Goal: Navigation & Orientation: Find specific page/section

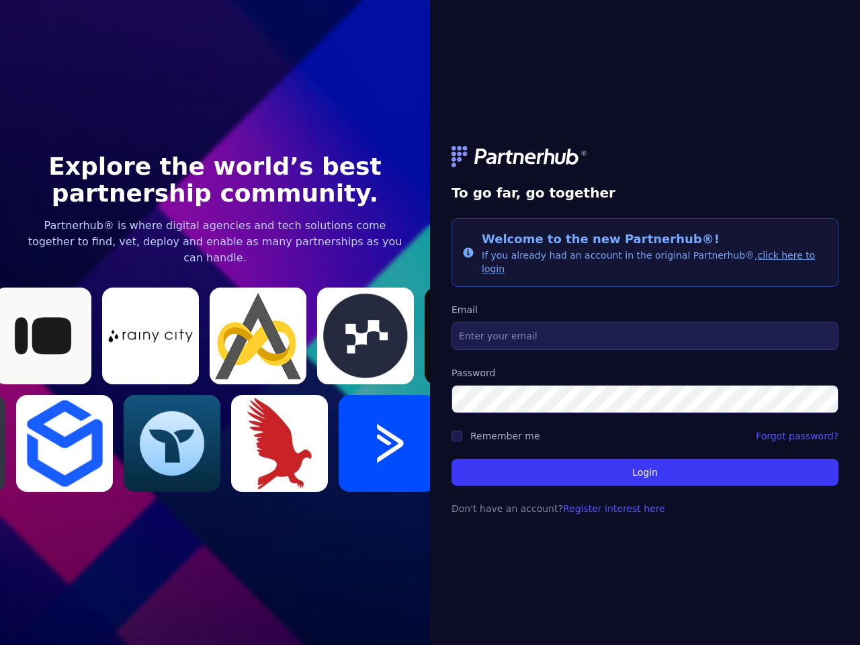
click at [645, 163] on link at bounding box center [645, 157] width 387 height 22
